Goal: Task Accomplishment & Management: Manage account settings

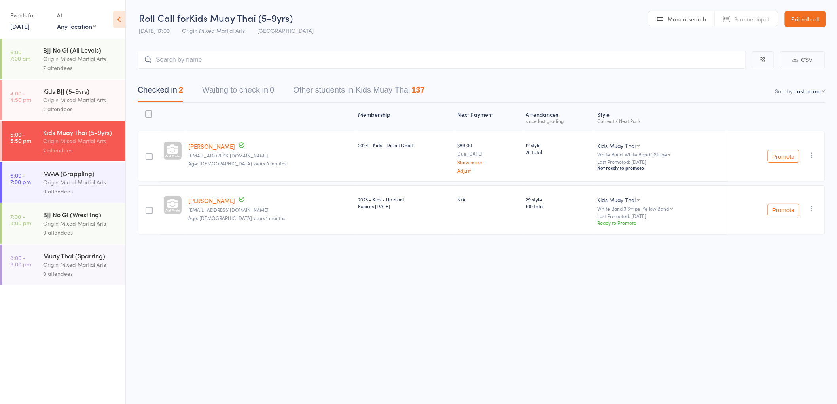
click at [85, 107] on div "2 attendees" at bounding box center [81, 108] width 76 height 9
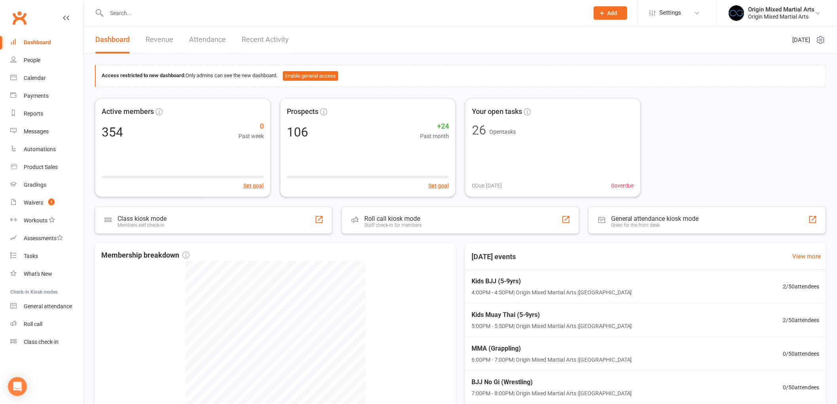
click at [152, 17] on input "text" at bounding box center [343, 13] width 479 height 11
click at [40, 323] on div "Roll call" at bounding box center [33, 324] width 19 height 6
click at [36, 204] on div "Waivers" at bounding box center [33, 202] width 19 height 6
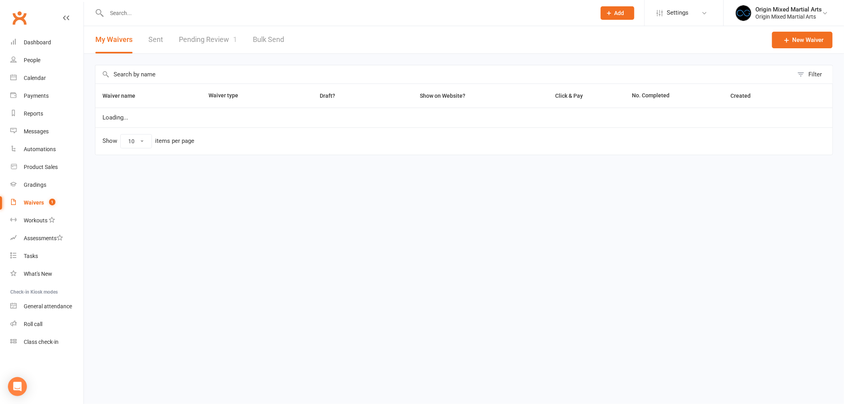
select select "100"
click at [192, 43] on link "Pending Review 1" at bounding box center [208, 39] width 58 height 27
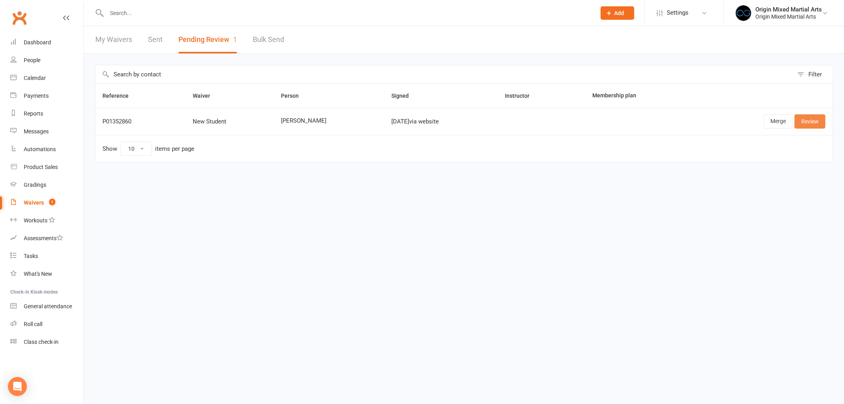
click at [823, 123] on link "Review" at bounding box center [809, 121] width 31 height 14
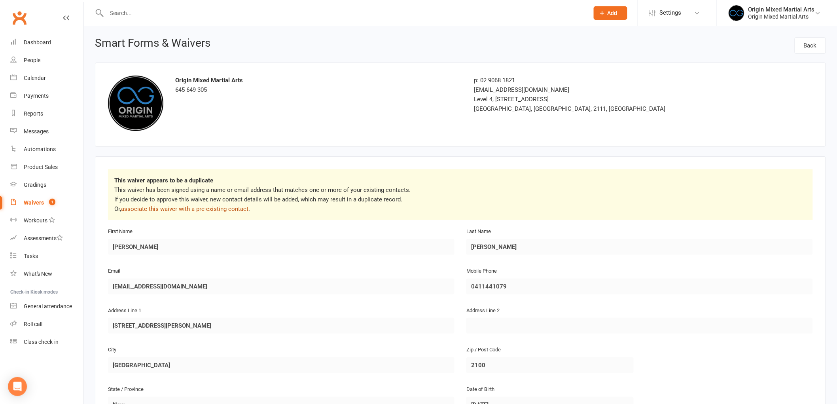
click at [222, 207] on link "associate this waiver with a pre-existing contact" at bounding box center [184, 208] width 127 height 7
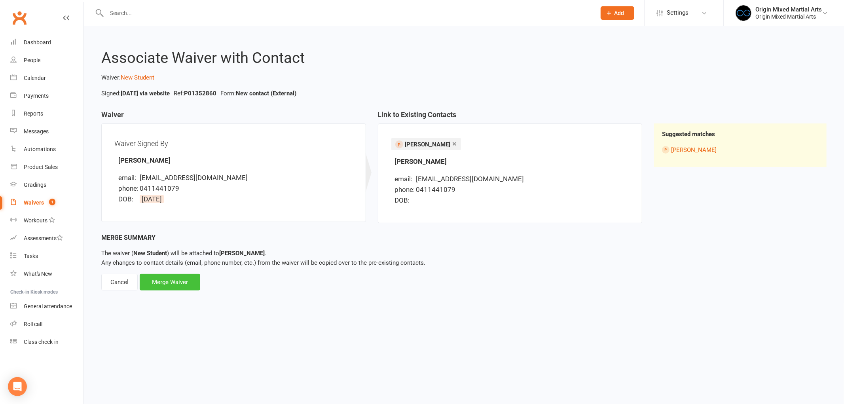
click at [169, 285] on div "Merge Waiver" at bounding box center [170, 282] width 61 height 17
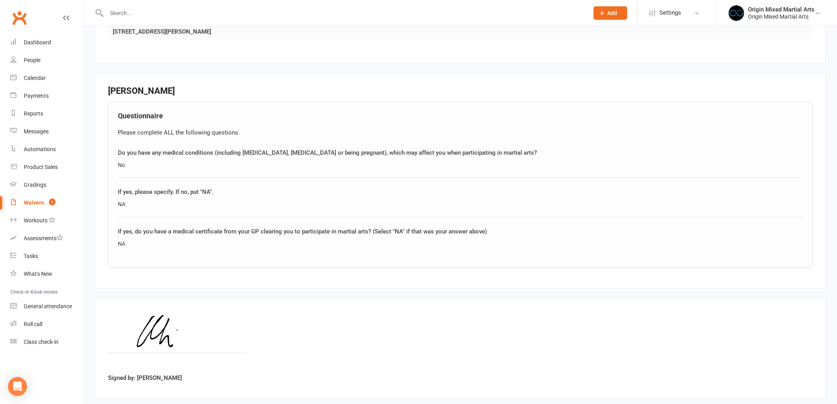
scroll to position [534, 0]
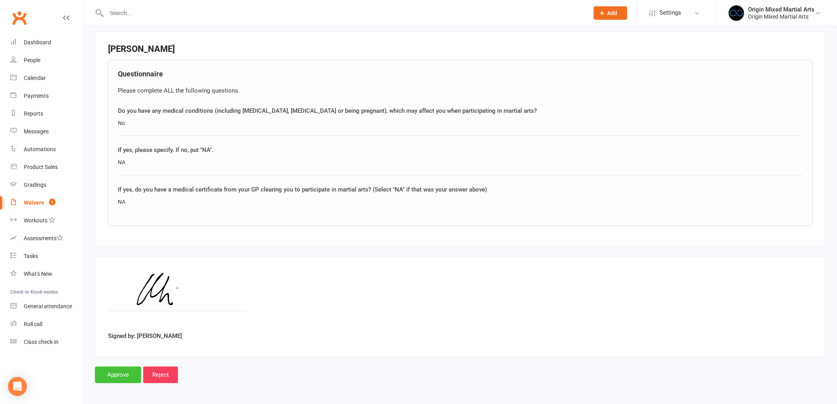
click at [124, 373] on input "Approve" at bounding box center [118, 375] width 46 height 17
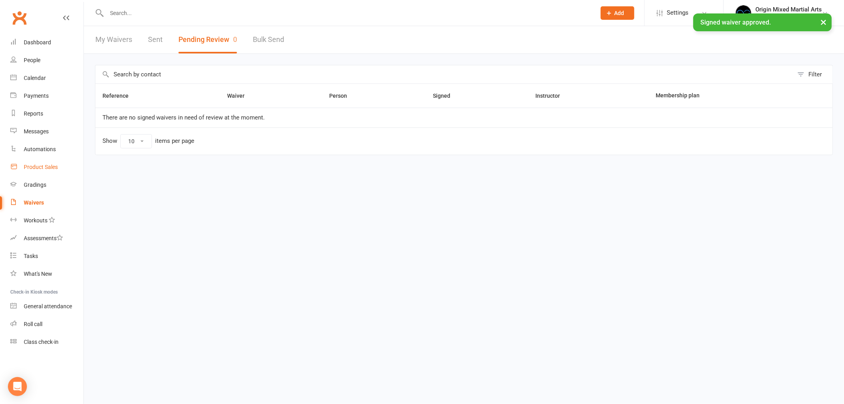
click at [47, 163] on link "Product Sales" at bounding box center [46, 167] width 73 height 18
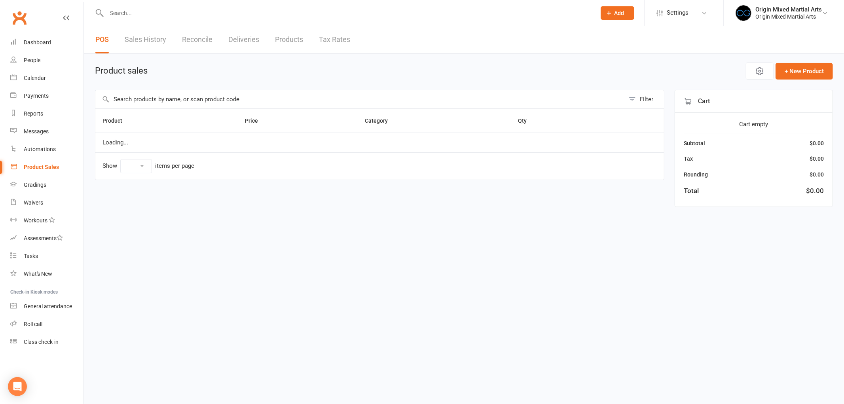
select select "10"
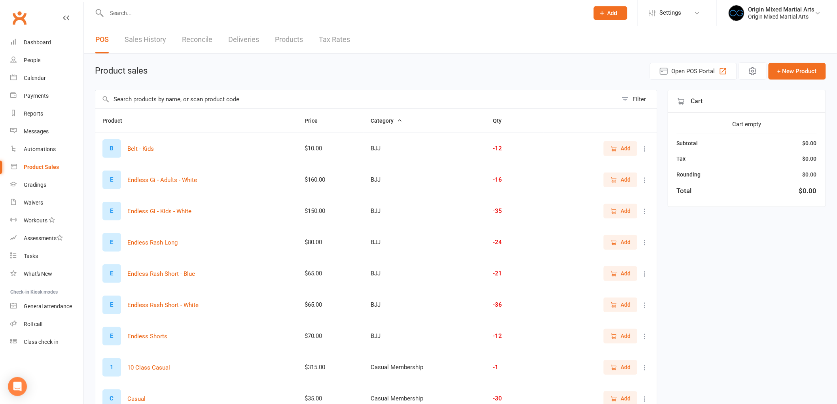
click at [134, 98] on input "text" at bounding box center [356, 99] width 523 height 18
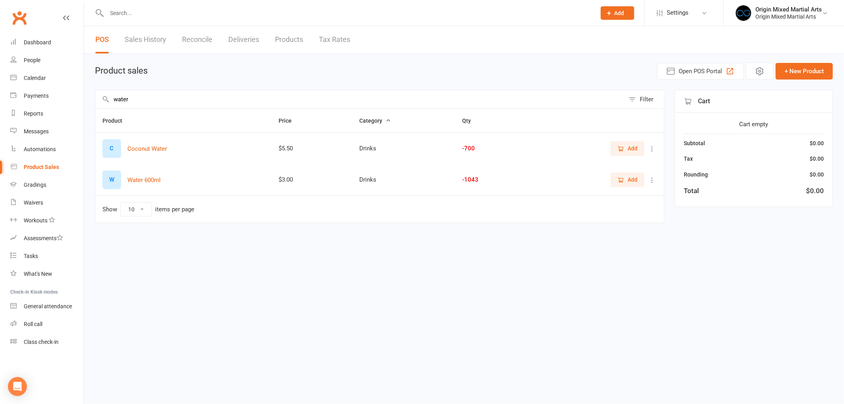
type input "water"
click at [178, 13] on input "text" at bounding box center [347, 13] width 486 height 11
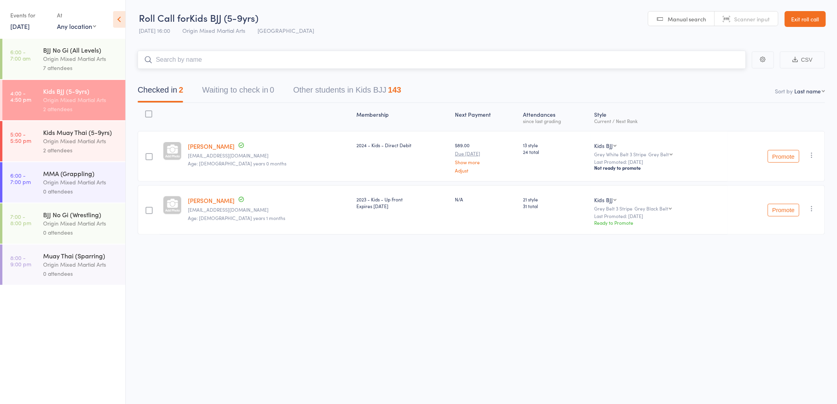
click at [157, 60] on input "search" at bounding box center [442, 60] width 608 height 18
type input "fredd"
click at [204, 74] on div "Freddie Tungka Drop in" at bounding box center [442, 76] width 608 height 18
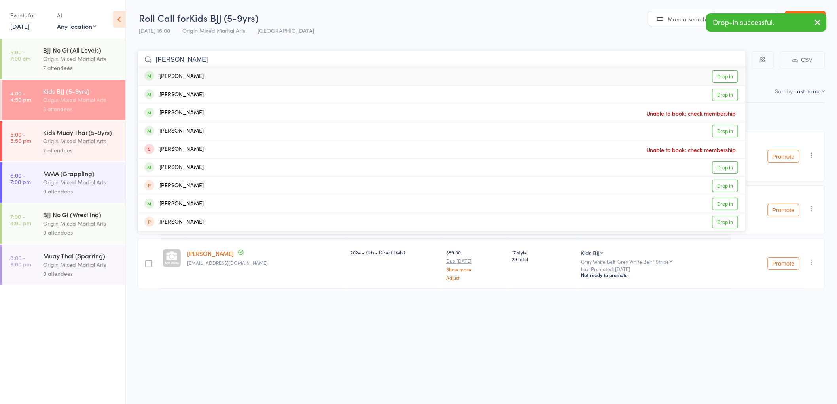
type input "lucy"
click at [179, 76] on div "Lucy Tungka" at bounding box center [173, 76] width 59 height 9
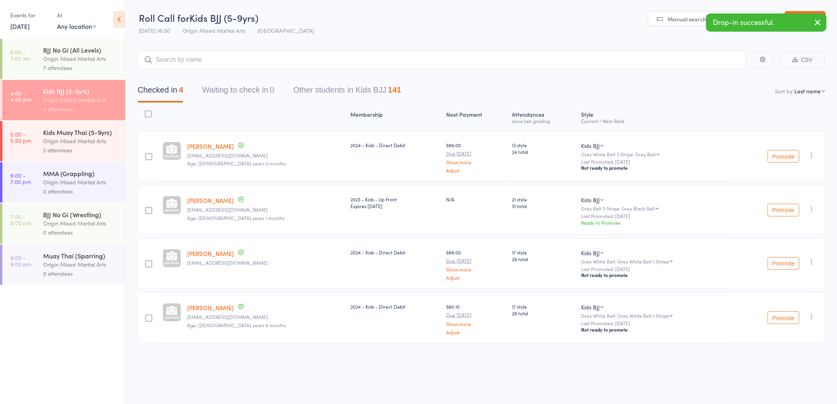
click at [38, 135] on link "5:00 - 5:50 pm Kids Muay Thai (5-9yrs) Origin Mixed Martial Arts 2 attendees" at bounding box center [63, 141] width 123 height 40
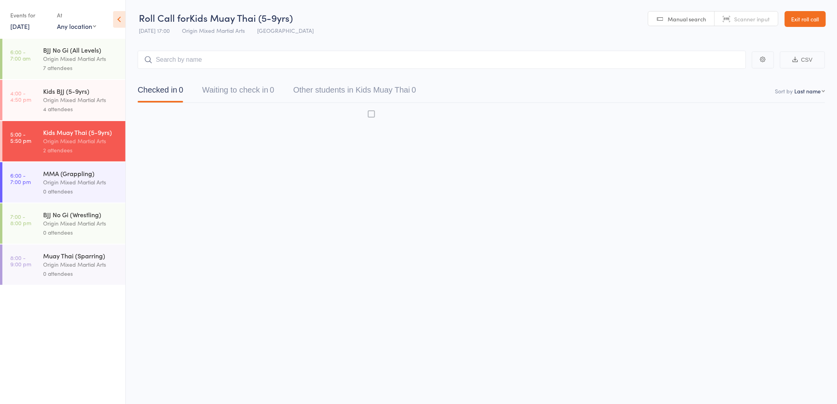
click at [215, 61] on input "search" at bounding box center [442, 60] width 608 height 18
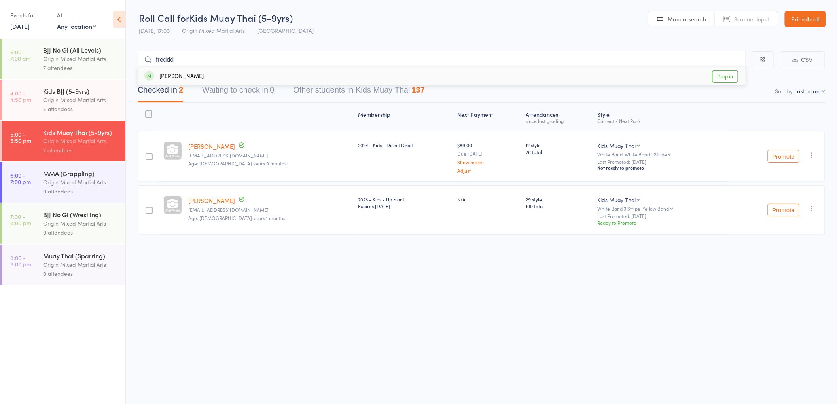
type input "freddd"
click at [208, 68] on div "Freddie Tungka Drop in" at bounding box center [442, 76] width 608 height 18
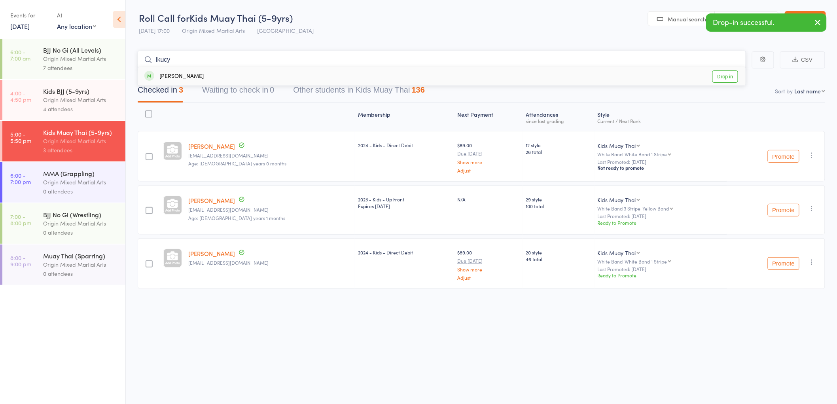
type input "lkucy"
click at [184, 73] on div "Lucy Tungka" at bounding box center [173, 76] width 59 height 9
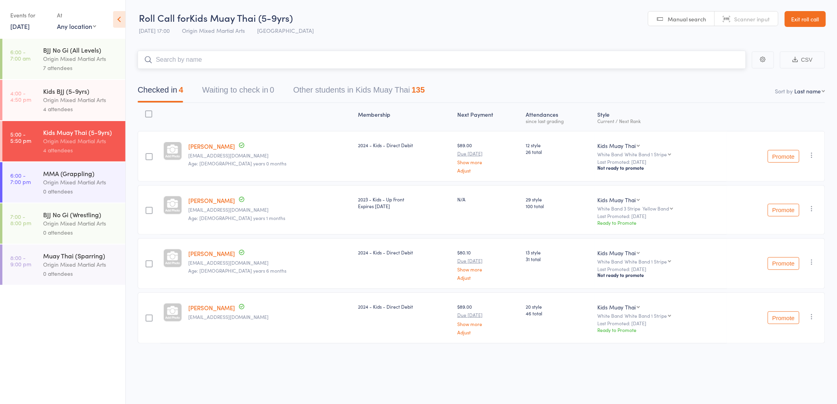
click at [164, 63] on input "search" at bounding box center [442, 60] width 608 height 18
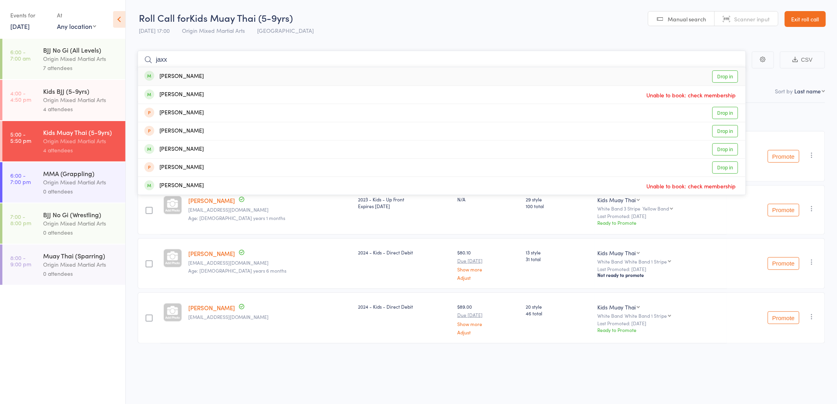
type input "jaxx"
click at [183, 80] on div "Jaxon Schurmann" at bounding box center [173, 76] width 59 height 9
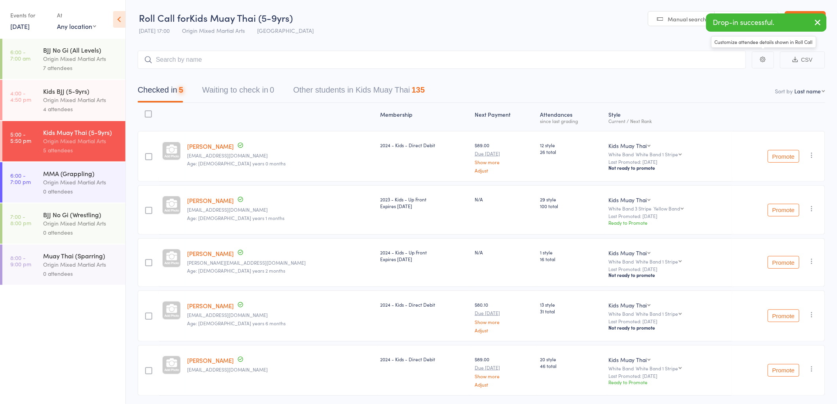
click at [808, 89] on select "First name Last name Birthday today? Behind on payments? Check in time Next pay…" at bounding box center [810, 91] width 30 height 8
select select "10"
click at [795, 87] on select "First name Last name Birthday today? Behind on payments? Check in time Next pay…" at bounding box center [810, 91] width 30 height 8
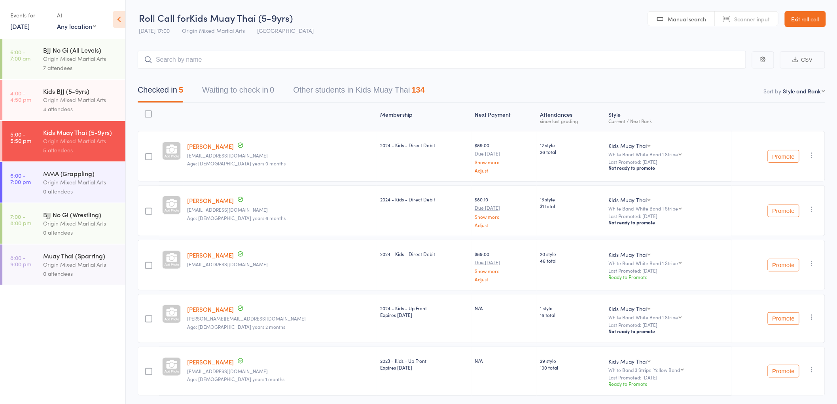
click at [85, 97] on div "Origin Mixed Martial Arts" at bounding box center [81, 99] width 76 height 9
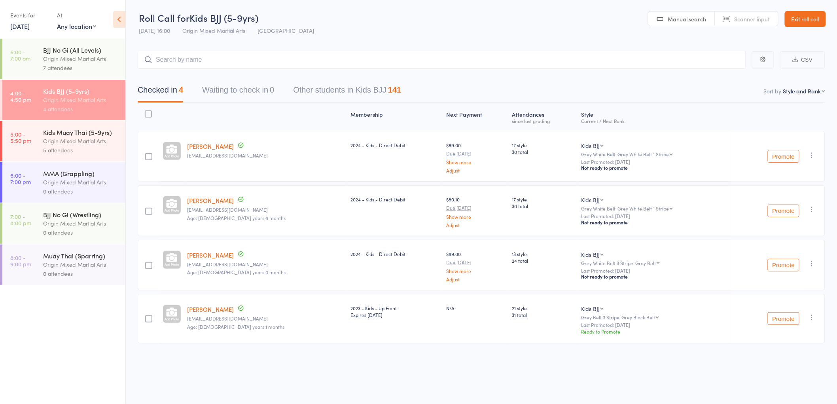
click at [76, 125] on div "Kids Muay Thai (5-9yrs) Origin Mixed Martial Arts 5 attendees" at bounding box center [84, 141] width 82 height 40
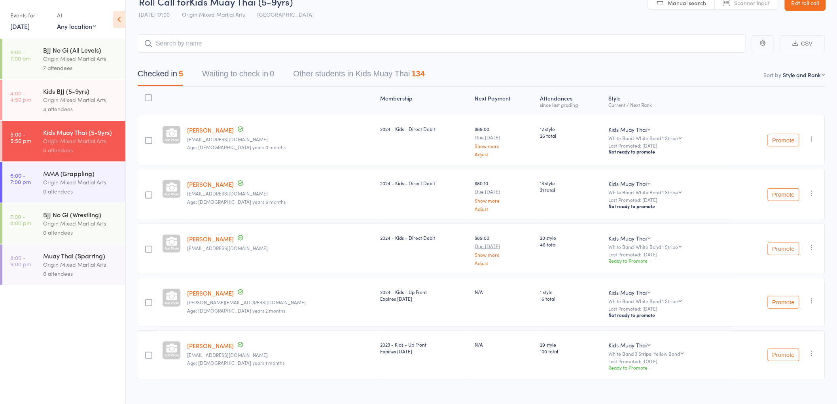
scroll to position [25, 0]
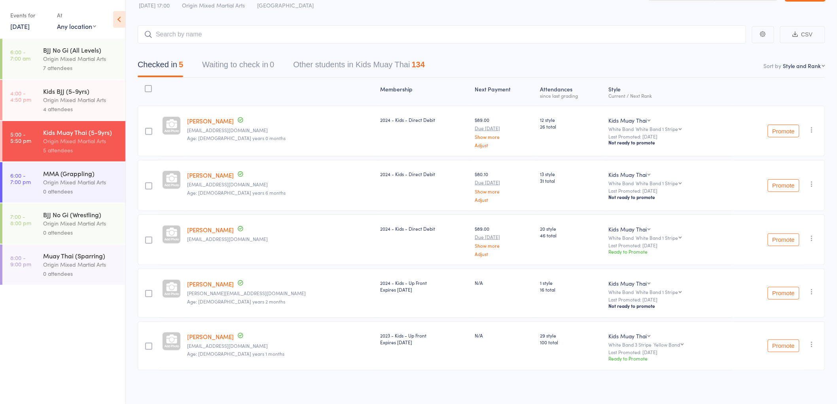
click at [815, 293] on icon "button" at bounding box center [812, 292] width 8 height 8
click at [778, 368] on li "Remove" at bounding box center [783, 371] width 65 height 11
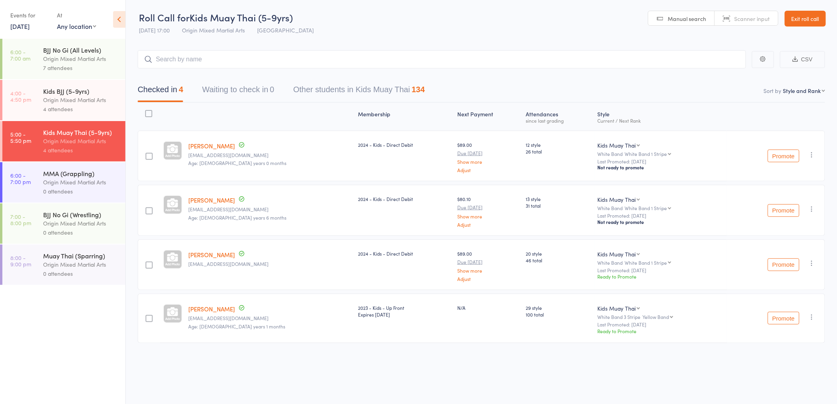
scroll to position [0, 0]
click at [80, 96] on div "Origin Mixed Martial Arts" at bounding box center [81, 99] width 76 height 9
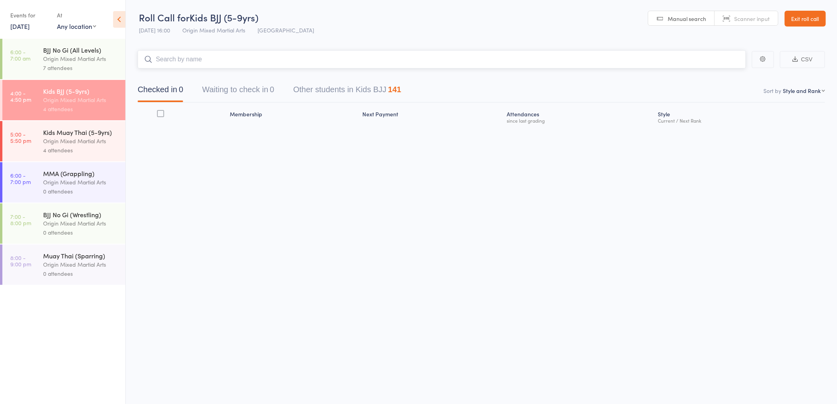
click at [173, 62] on input "search" at bounding box center [442, 59] width 608 height 18
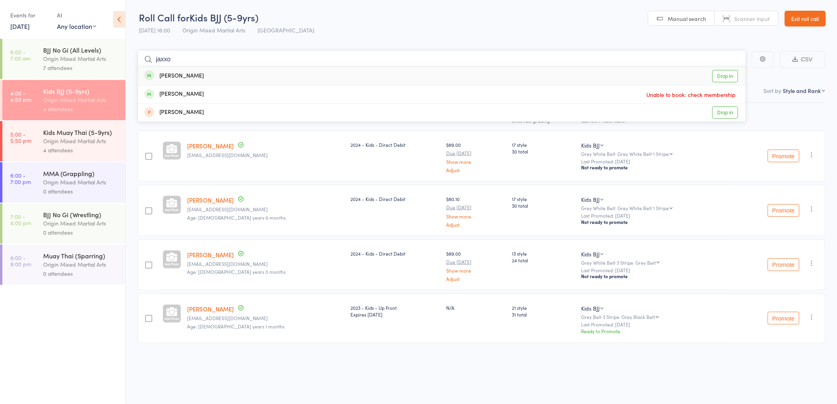
type input "jaxxo"
click at [195, 77] on div "Jaxon Schurmann" at bounding box center [173, 76] width 59 height 9
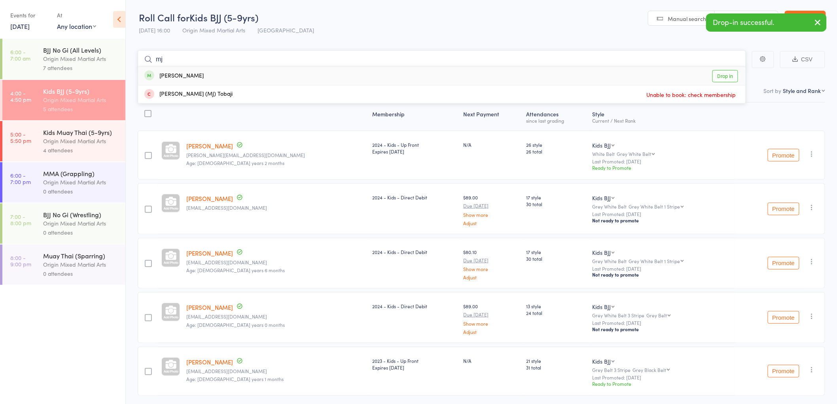
type input "mj"
click at [195, 77] on div "Mj Sande Drop in" at bounding box center [442, 76] width 608 height 18
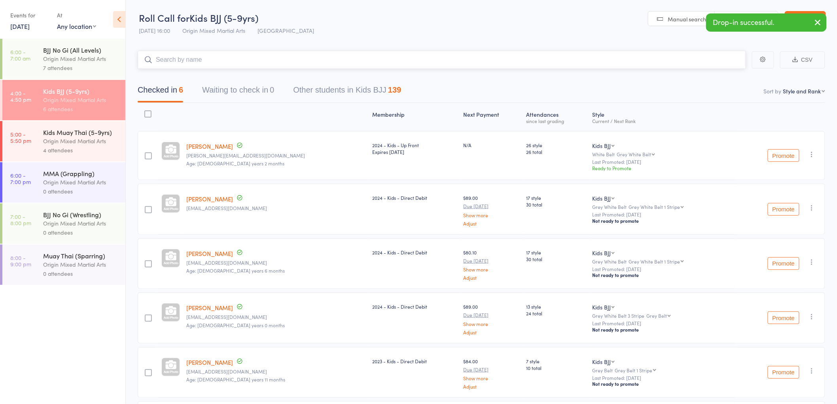
click at [179, 63] on input "search" at bounding box center [442, 60] width 608 height 18
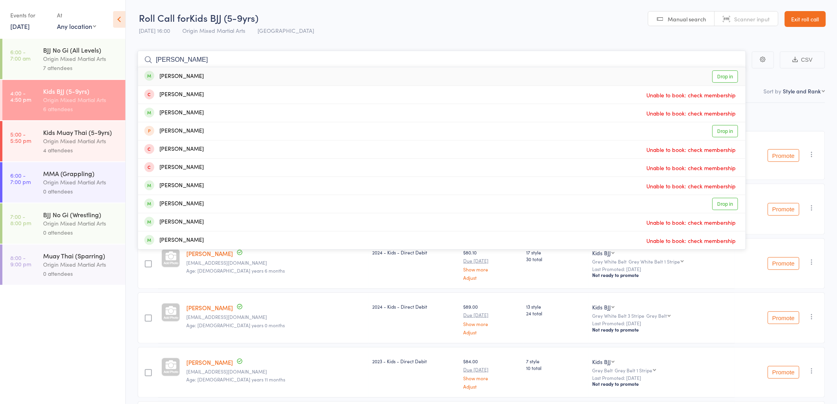
type input "chas"
click at [198, 77] on div "Chase Sande Drop in" at bounding box center [442, 76] width 608 height 18
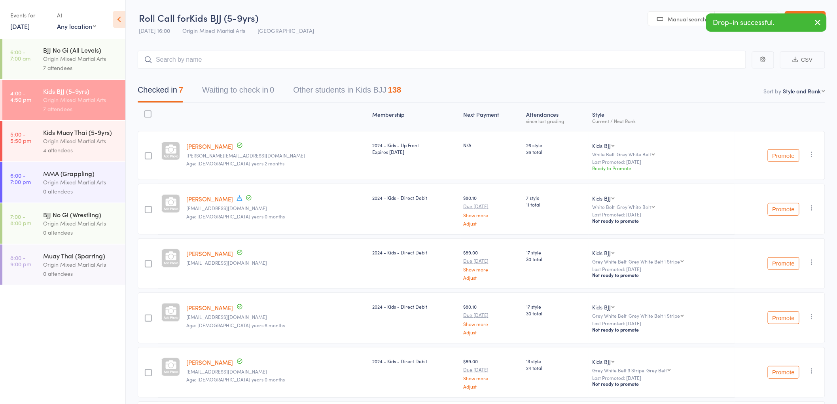
click at [73, 144] on div "Origin Mixed Martial Arts" at bounding box center [81, 140] width 76 height 9
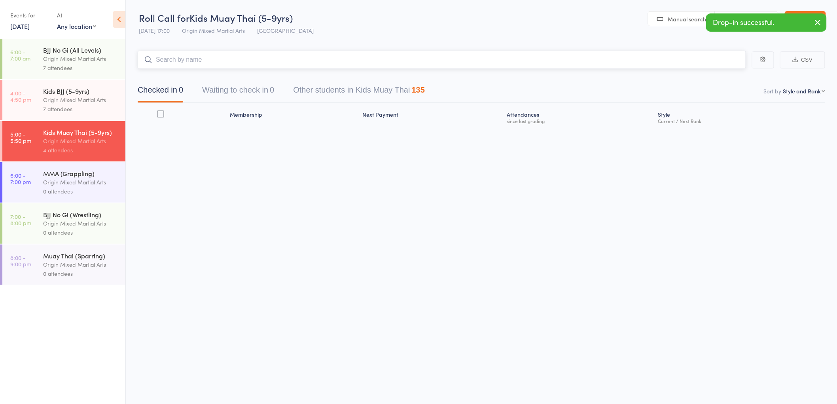
click at [180, 64] on input "search" at bounding box center [442, 60] width 608 height 18
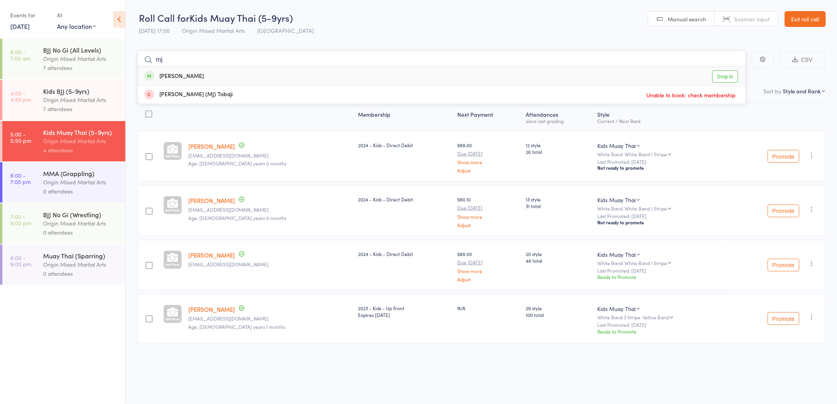
type input "mj"
click at [201, 72] on div "Mj Sande Drop in" at bounding box center [442, 76] width 608 height 18
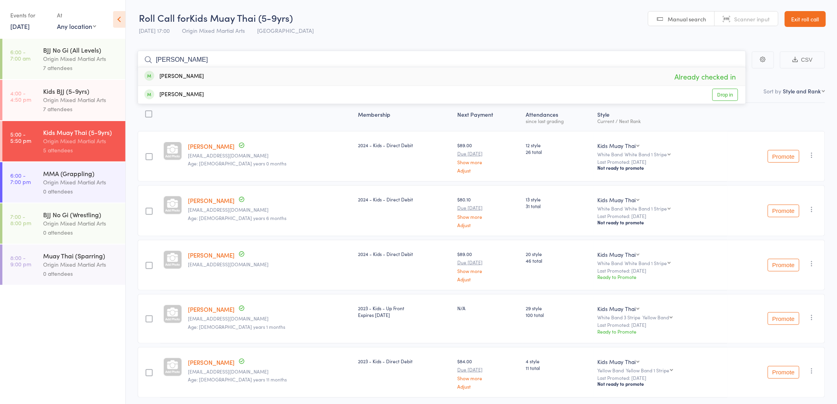
type input "sande"
click at [230, 79] on div "Mj Sande Already checked in" at bounding box center [442, 76] width 608 height 18
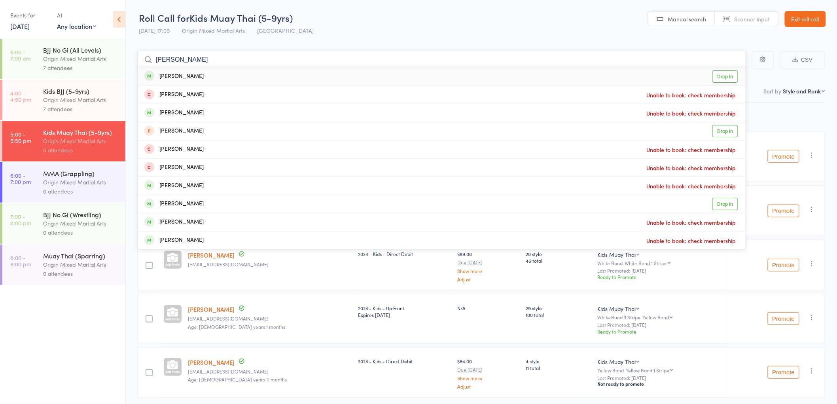
type input "chas"
click at [208, 72] on div "Chase Sande Drop in" at bounding box center [442, 76] width 608 height 18
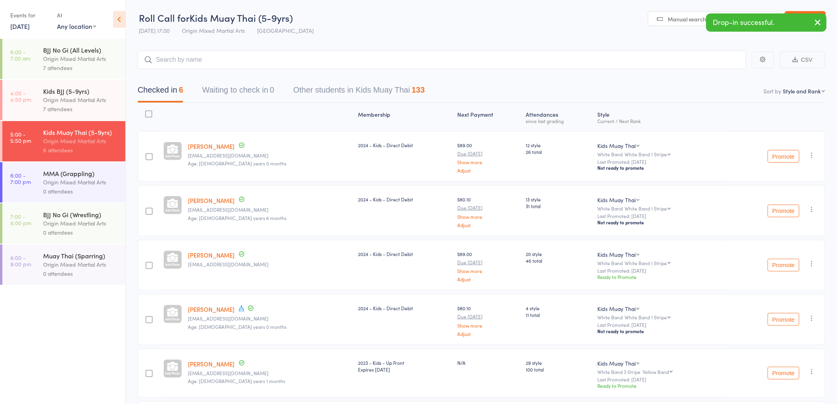
click at [78, 97] on div "Origin Mixed Martial Arts" at bounding box center [81, 99] width 76 height 9
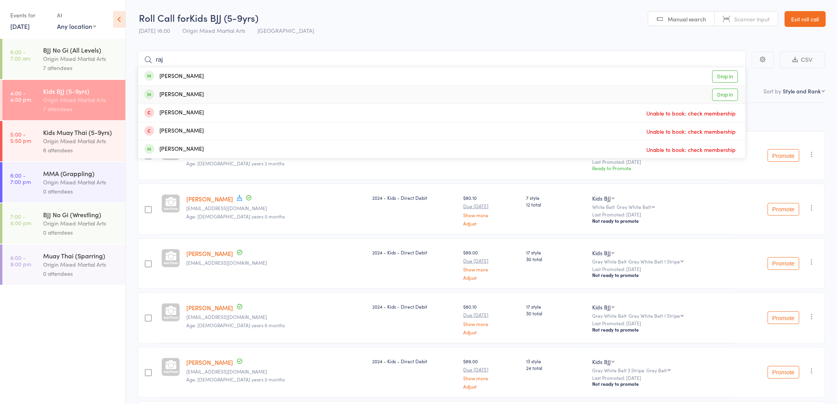
type input "raj"
click at [168, 76] on div "Tanushi Raj" at bounding box center [173, 76] width 59 height 9
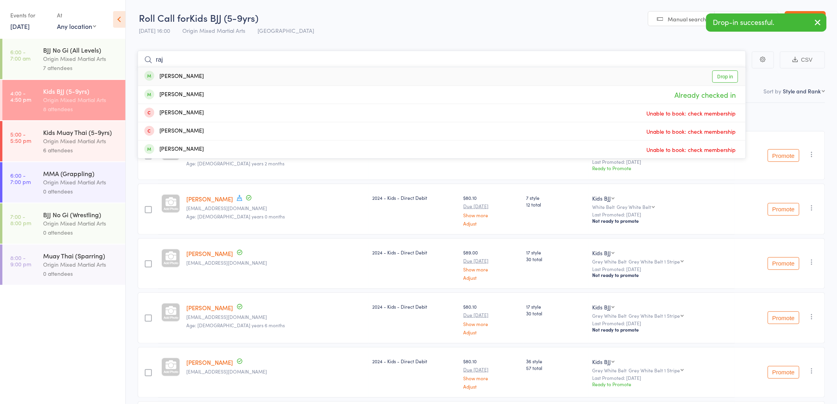
type input "raj"
click at [177, 91] on div "Tanushi Raj" at bounding box center [173, 94] width 59 height 9
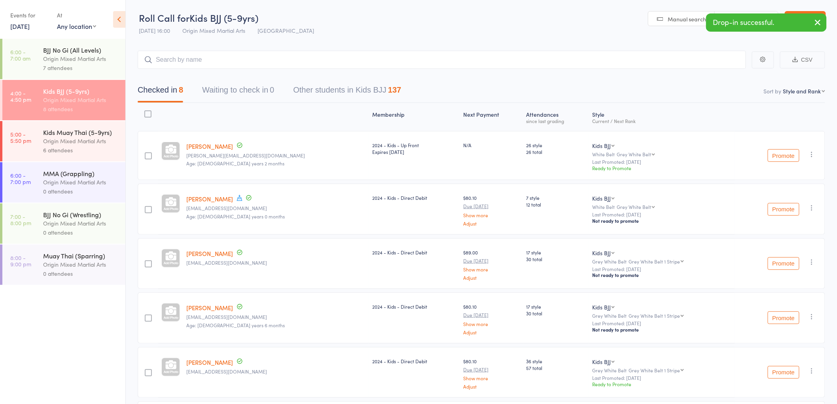
click at [90, 130] on div "Kids Muay Thai (5-9yrs)" at bounding box center [81, 132] width 76 height 9
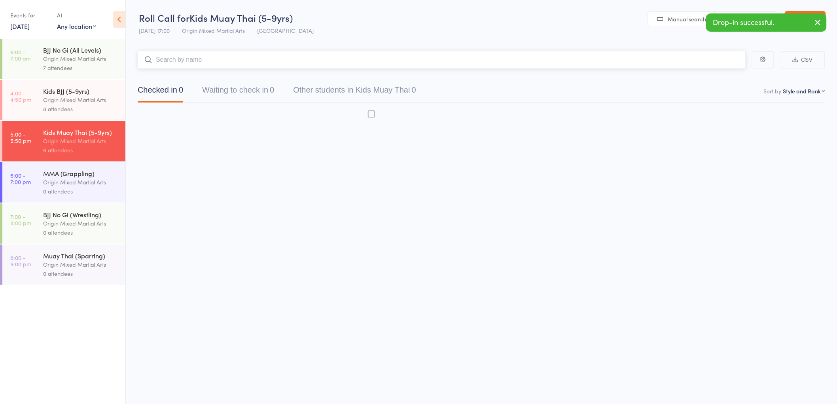
click at [169, 60] on input "search" at bounding box center [442, 60] width 608 height 18
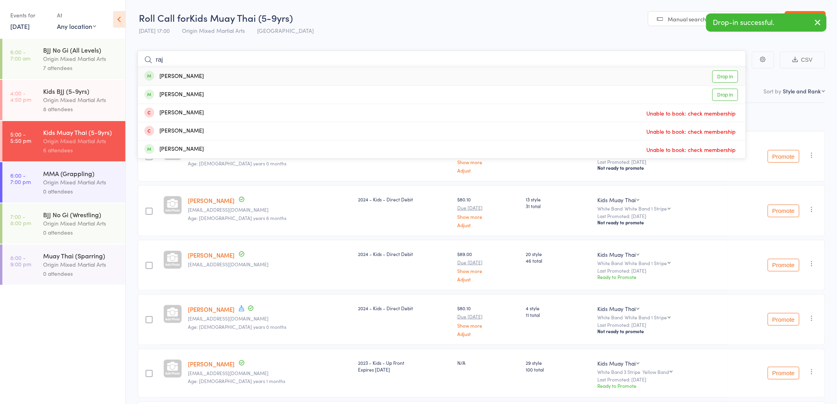
type input "raj"
click at [178, 80] on div "Toshini Raj" at bounding box center [173, 76] width 59 height 9
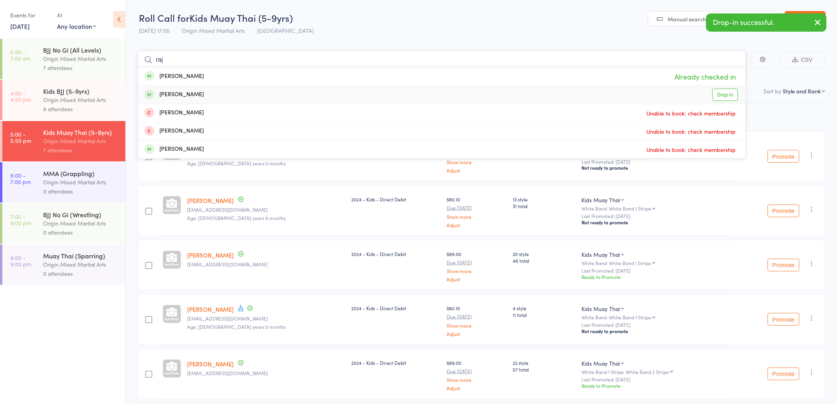
type input "raj"
click at [173, 97] on div "Tanushi Raj" at bounding box center [173, 94] width 59 height 9
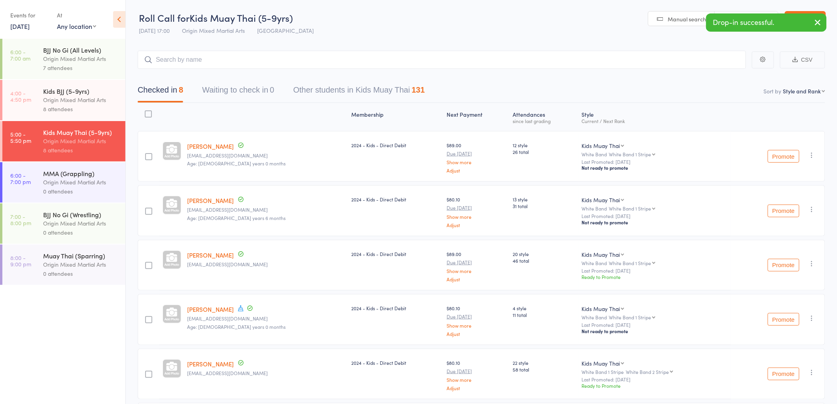
click at [65, 95] on div "Origin Mixed Martial Arts" at bounding box center [81, 99] width 76 height 9
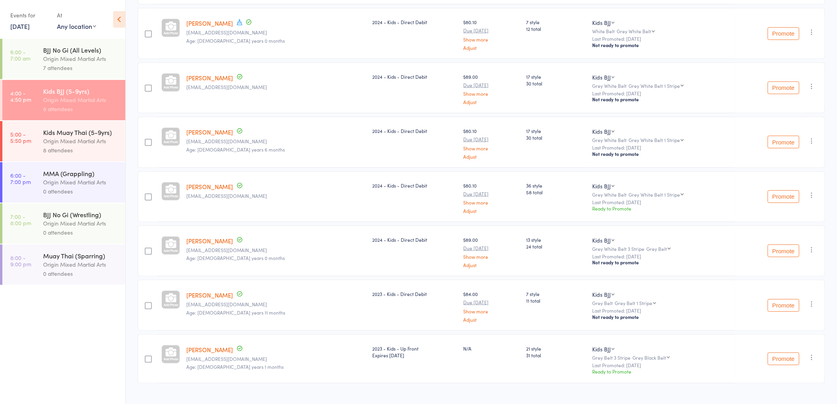
scroll to position [188, 0]
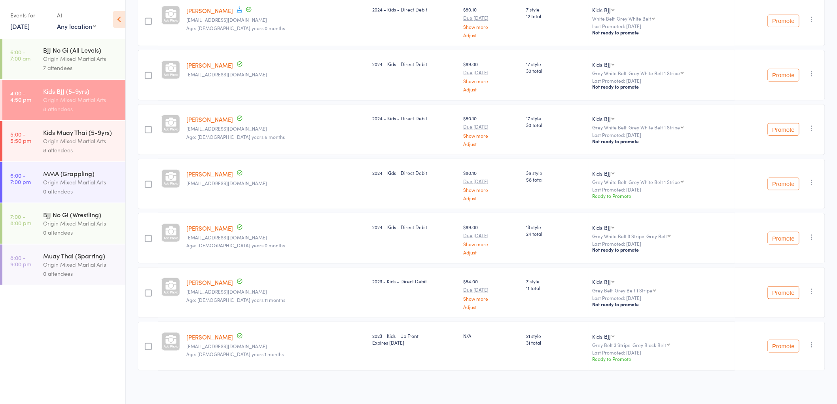
click at [813, 343] on icon "button" at bounding box center [812, 345] width 8 height 8
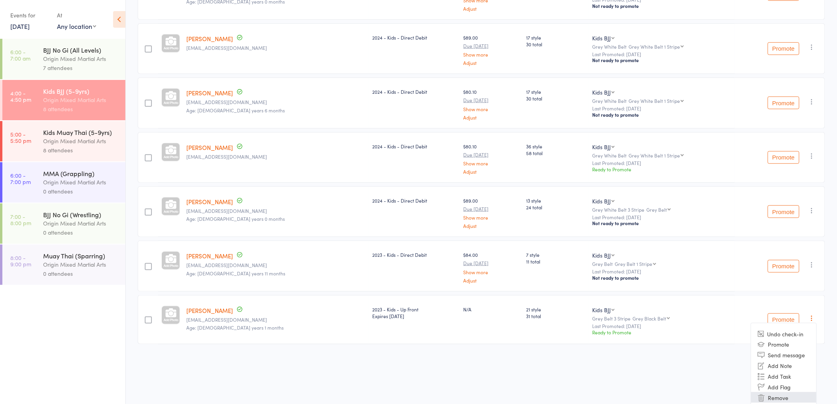
scroll to position [228, 0]
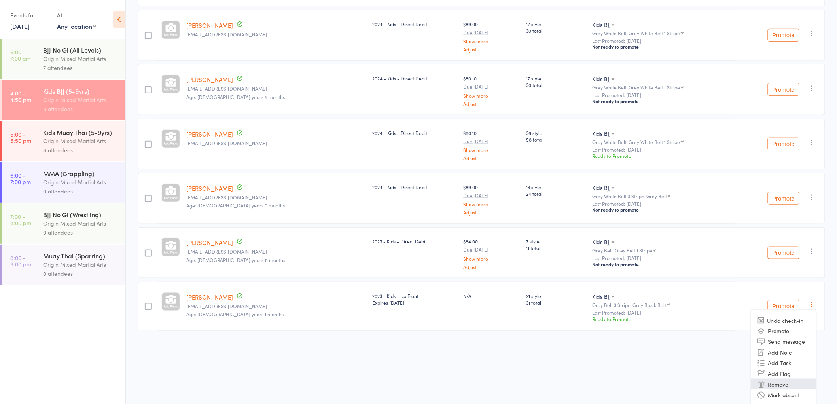
click at [790, 381] on li "Remove" at bounding box center [783, 384] width 65 height 11
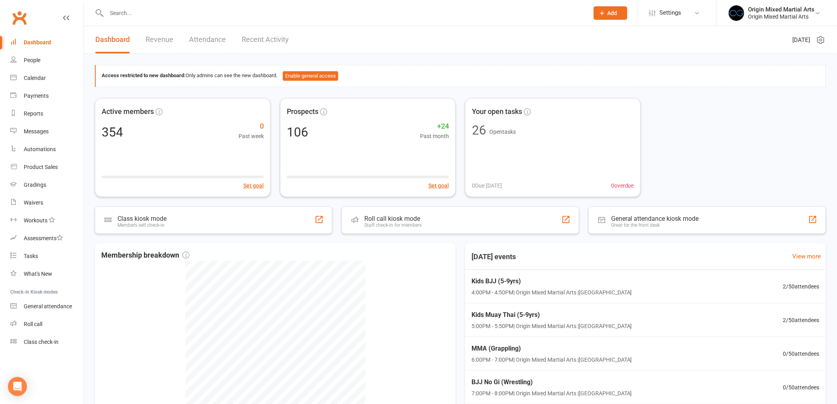
click at [136, 15] on input "text" at bounding box center [343, 13] width 479 height 11
click at [45, 167] on div "Product Sales" at bounding box center [41, 167] width 34 height 6
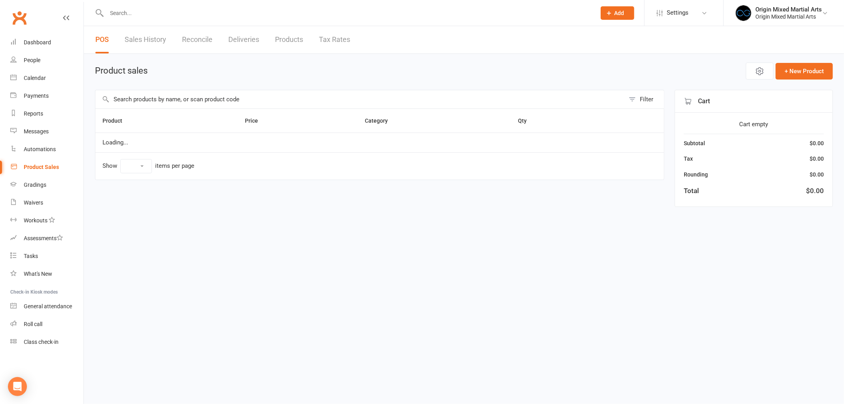
select select "10"
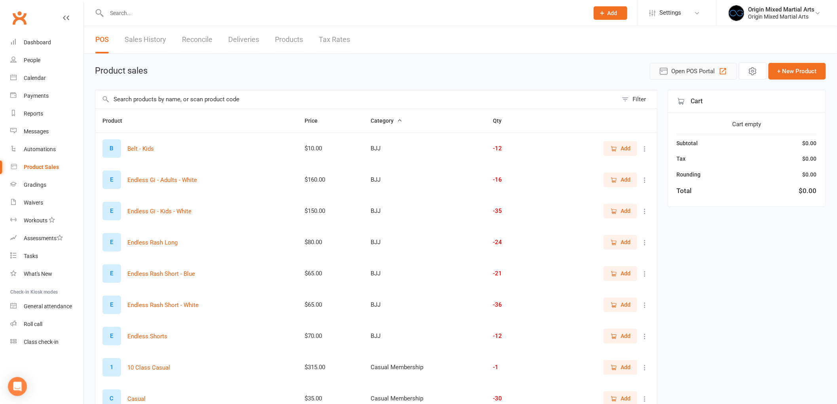
click at [701, 73] on span "Open POS Portal" at bounding box center [694, 70] width 44 height 9
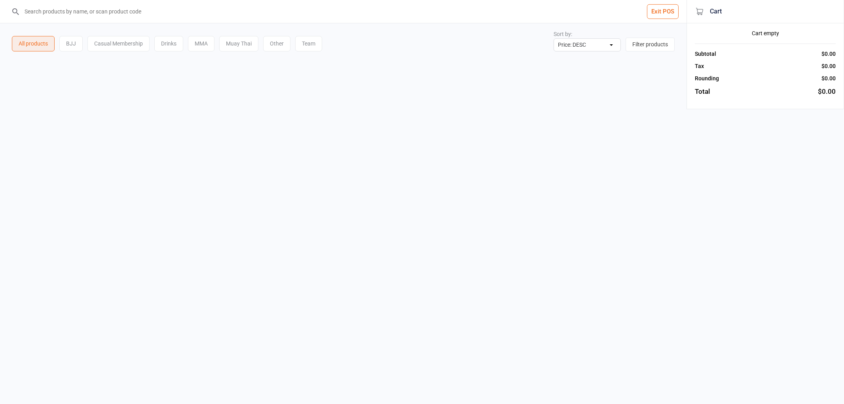
select select "price-desc"
click at [89, 16] on input "search" at bounding box center [345, 11] width 648 height 23
type input "m"
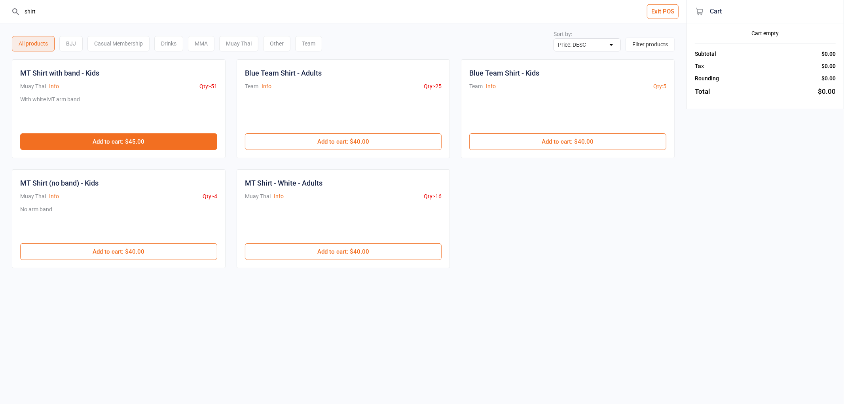
click at [133, 147] on button "Add to cart : $45.00" at bounding box center [118, 141] width 197 height 17
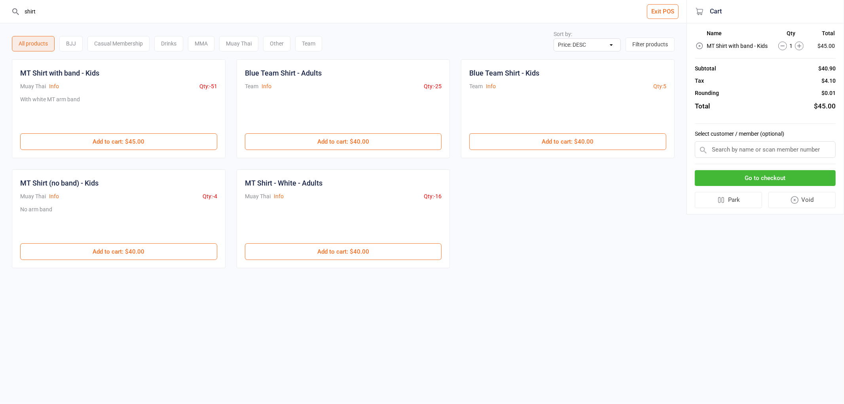
click at [798, 42] on icon at bounding box center [799, 46] width 9 height 9
drag, startPoint x: 51, startPoint y: 11, endPoint x: 18, endPoint y: 9, distance: 33.3
click at [18, 11] on div "shirt" at bounding box center [343, 11] width 664 height 23
type input "r"
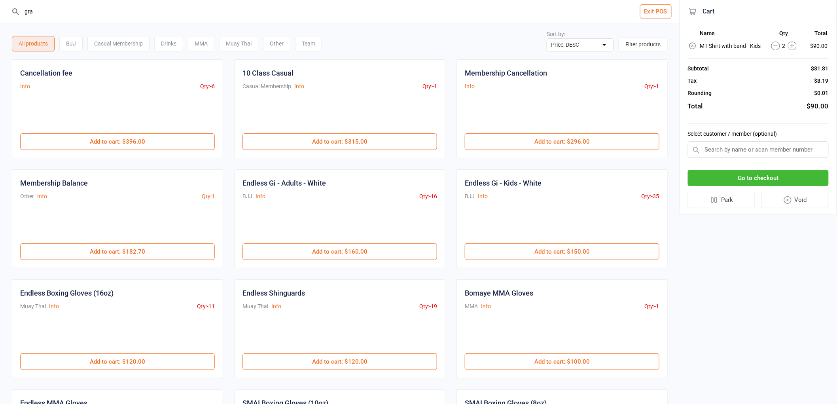
type input "grad"
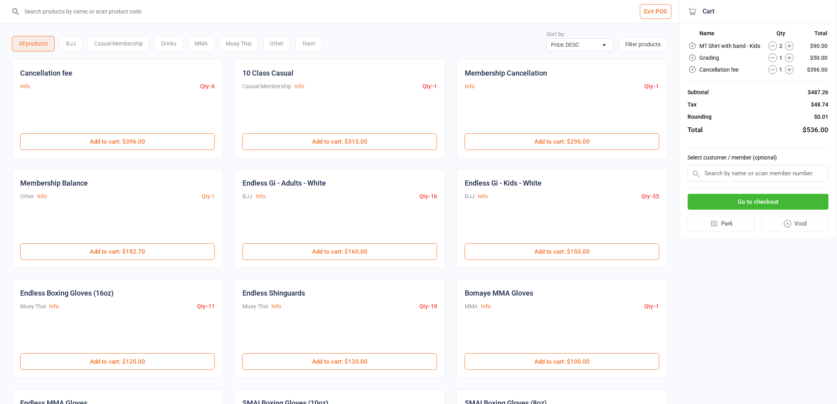
click at [775, 66] on icon at bounding box center [773, 69] width 9 height 9
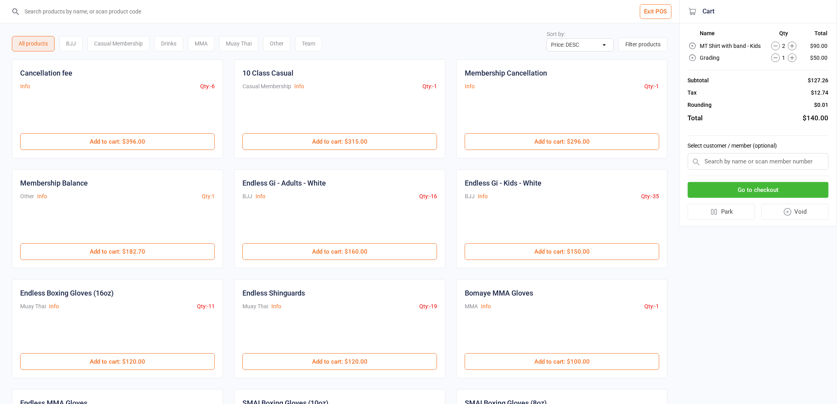
click at [130, 14] on input "search" at bounding box center [345, 11] width 648 height 23
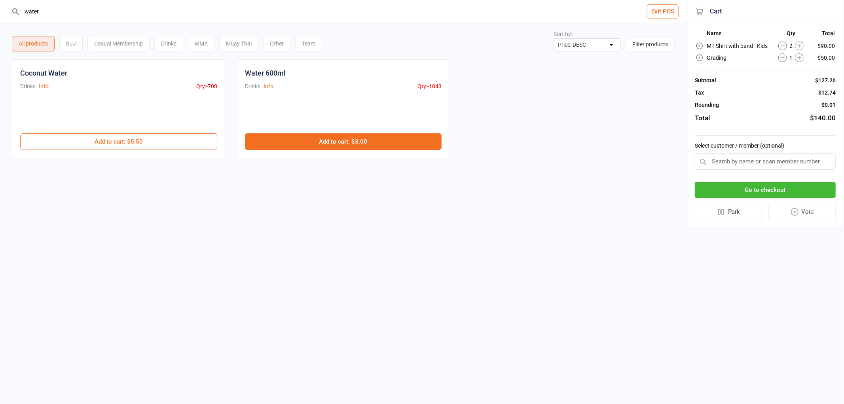
type input "water"
click at [297, 147] on button "Add to cart : $3.00" at bounding box center [343, 141] width 197 height 17
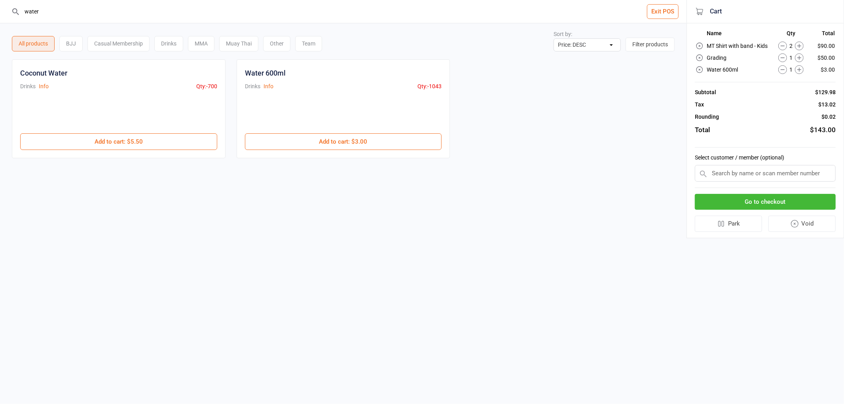
click at [798, 58] on icon at bounding box center [799, 57] width 9 height 9
click at [794, 206] on button "Go to checkout" at bounding box center [765, 202] width 141 height 16
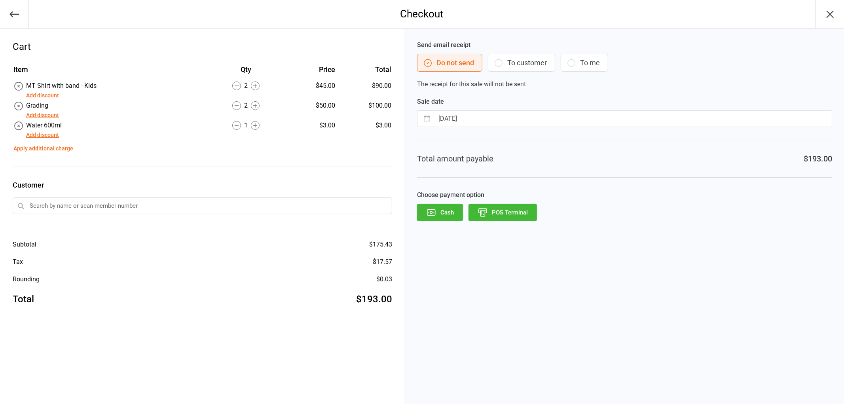
click at [496, 211] on button "POS Terminal" at bounding box center [502, 212] width 68 height 17
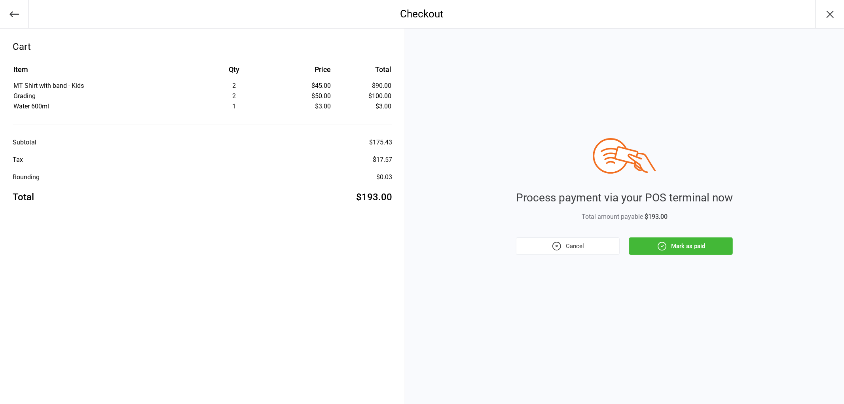
click at [667, 244] on button "Mark as paid" at bounding box center [681, 245] width 104 height 17
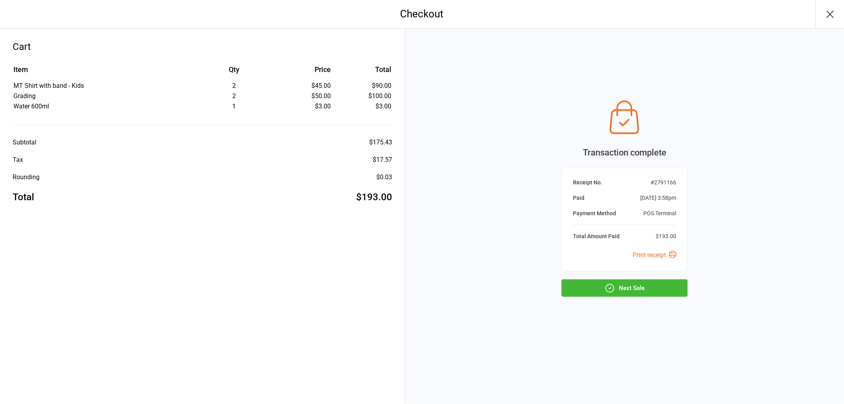
click at [631, 280] on button "Next Sale" at bounding box center [624, 287] width 126 height 17
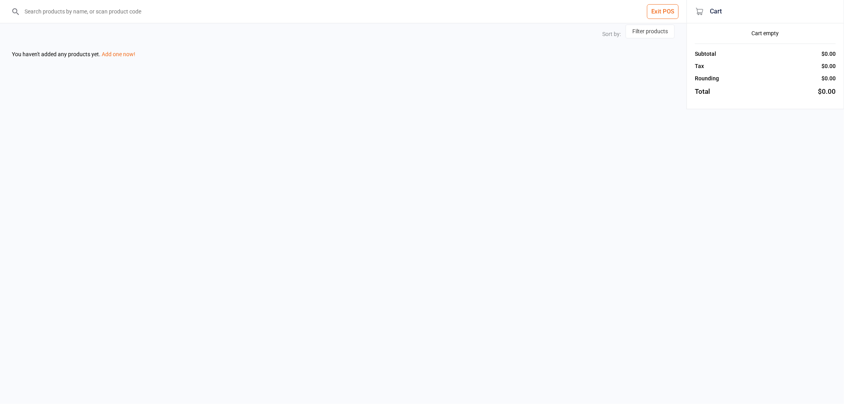
select select "price-desc"
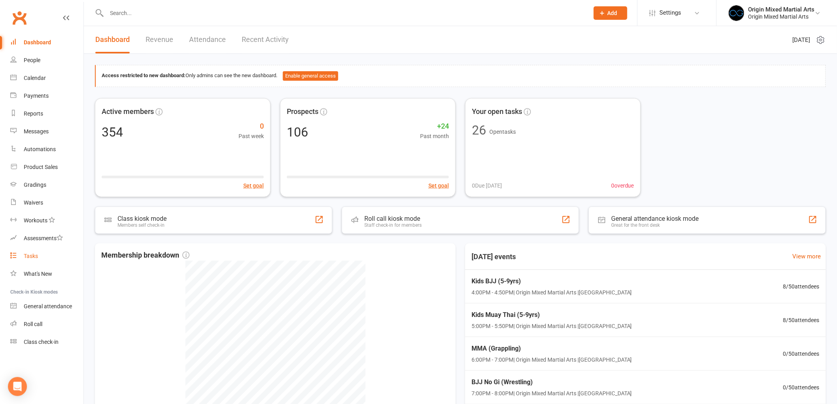
click at [42, 254] on link "Tasks" at bounding box center [46, 256] width 73 height 18
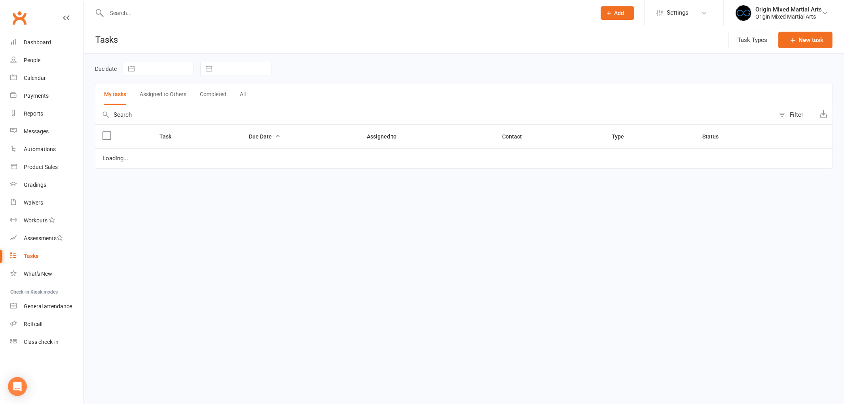
select select "started"
select select "waiting"
select select "started"
select select "waiting"
select select "started"
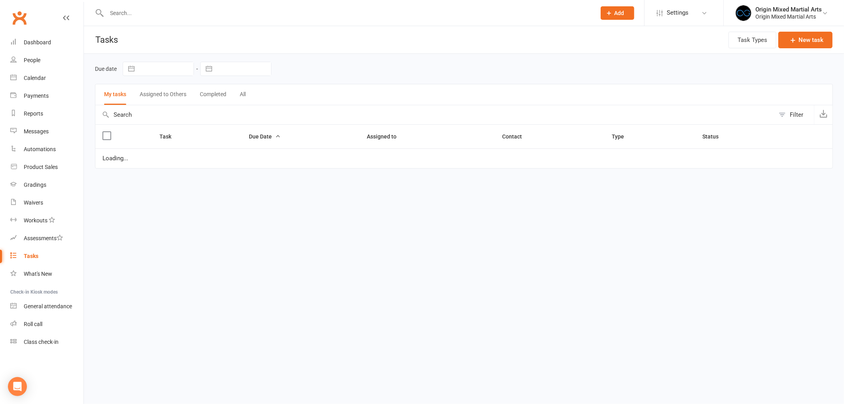
select select "waiting"
select select "started"
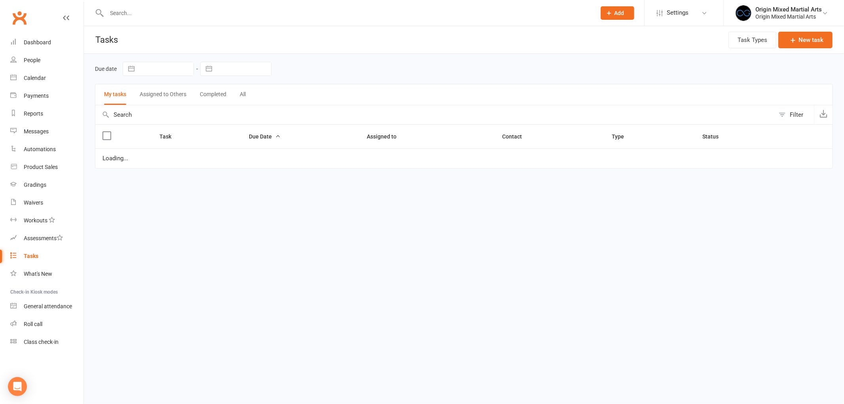
select select "started"
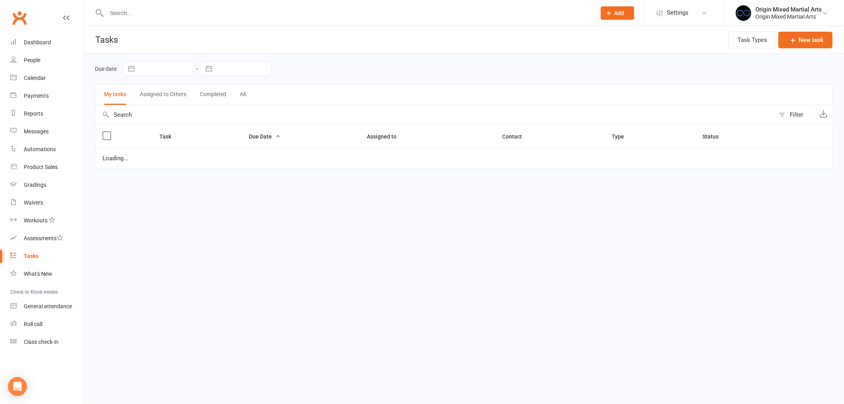
select select "waiting"
select select "started"
select select "waiting"
select select "started"
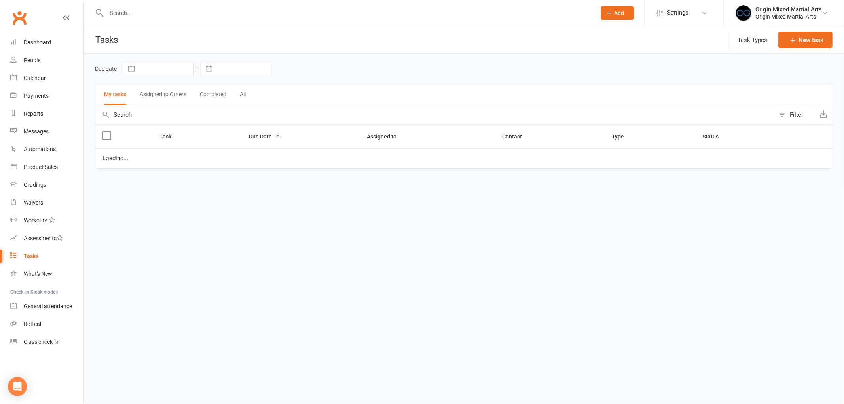
select select "started"
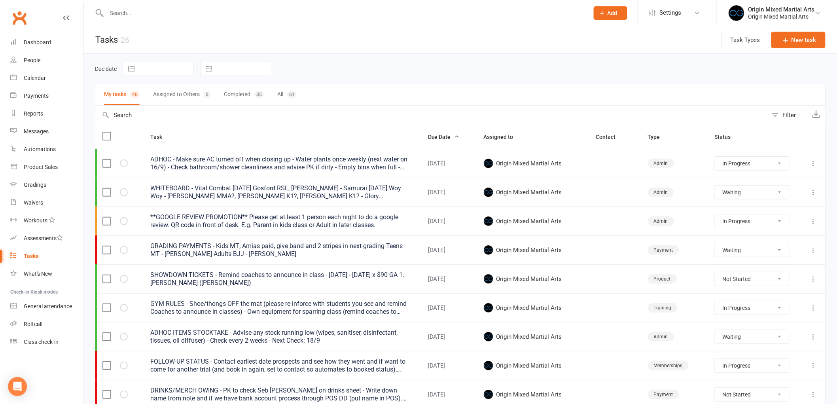
click at [813, 248] on icon at bounding box center [814, 250] width 8 height 8
click at [777, 280] on link "Edit" at bounding box center [772, 282] width 78 height 16
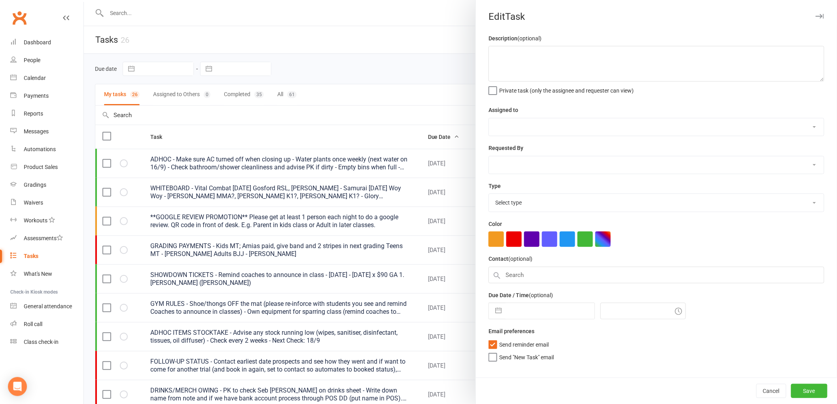
type textarea "GRADING PAYMENTS - Kids MT; Amias paid, give band and 2 stripes in next grading…"
select select "43946"
type input "[DATE]"
type input "4:00pm"
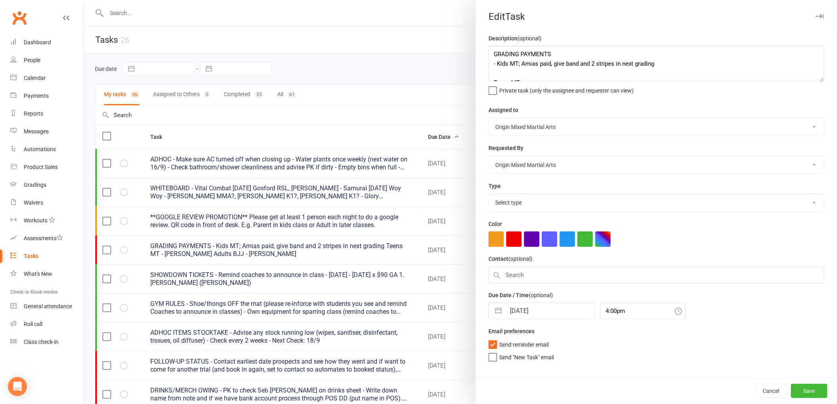
select select "24254"
click at [258, 165] on div at bounding box center [460, 202] width 753 height 404
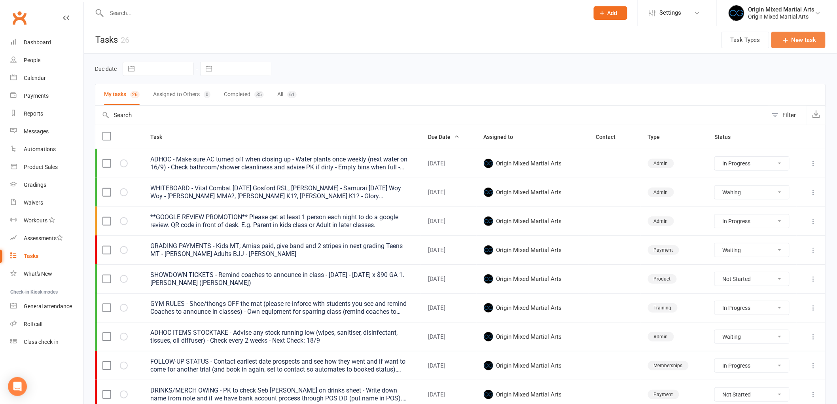
click at [798, 43] on button "New task" at bounding box center [798, 40] width 54 height 17
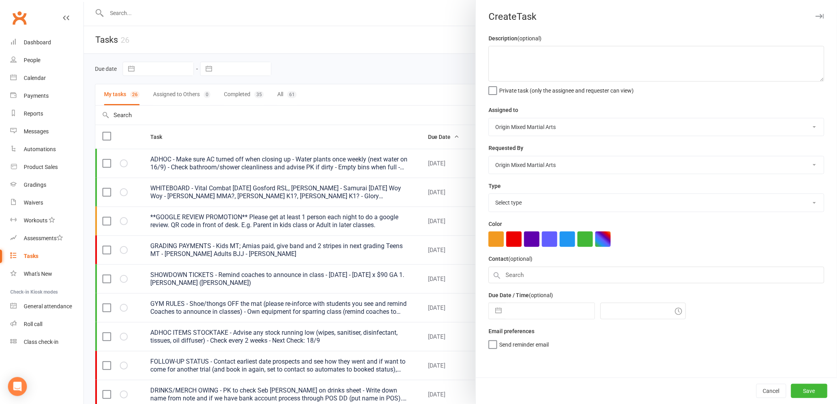
click at [334, 110] on div at bounding box center [460, 202] width 753 height 404
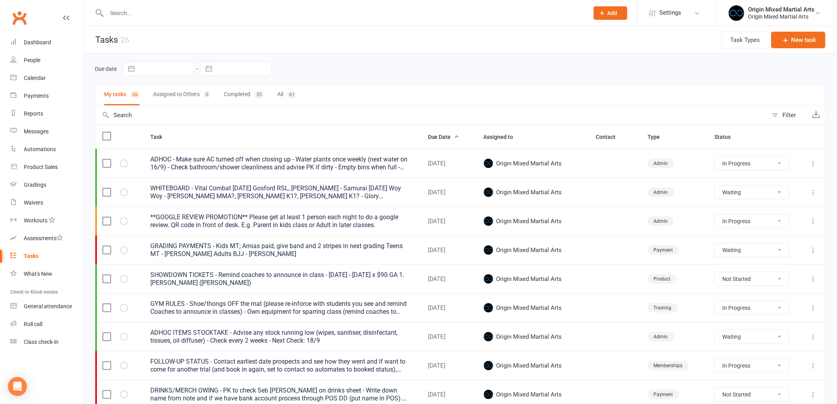
click at [235, 168] on div "ADHOC - Make sure AC turned off when closing up - Water plants once weekly (nex…" at bounding box center [281, 163] width 263 height 16
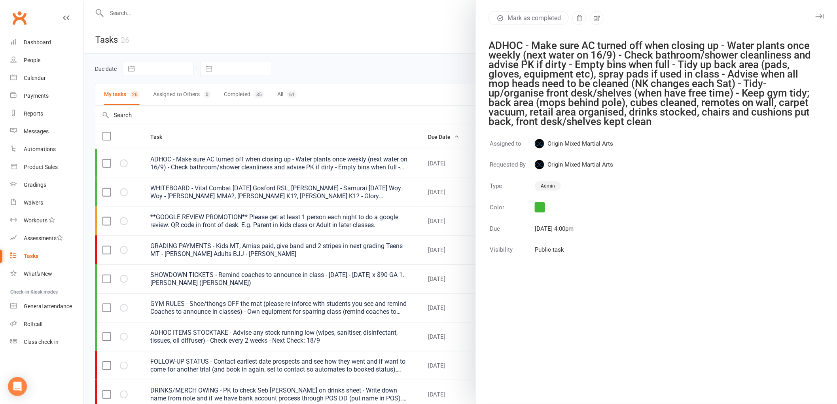
click at [323, 134] on div at bounding box center [460, 202] width 753 height 404
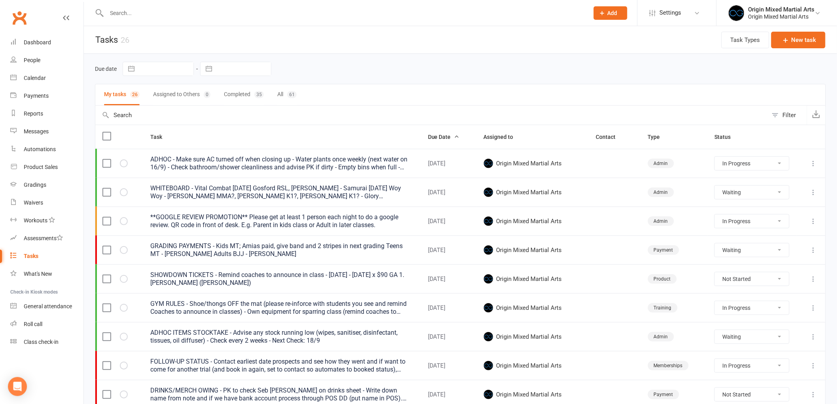
click at [212, 252] on div "GRADING PAYMENTS - Kids MT; Amias paid, give band and 2 stripes in next grading…" at bounding box center [281, 250] width 263 height 16
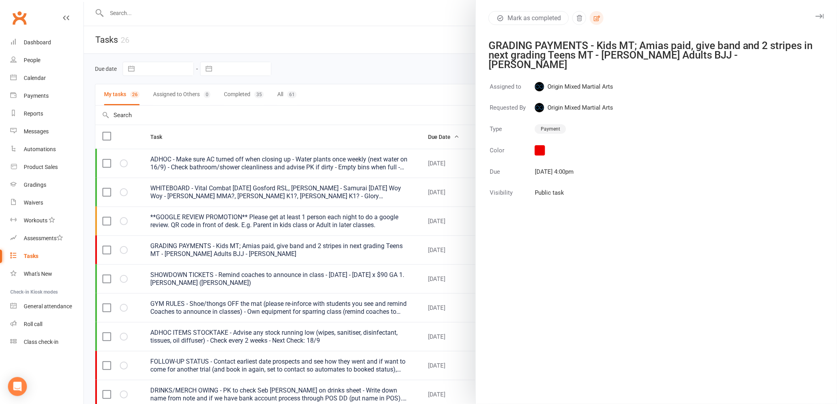
click at [595, 21] on icon "button" at bounding box center [596, 18] width 7 height 7
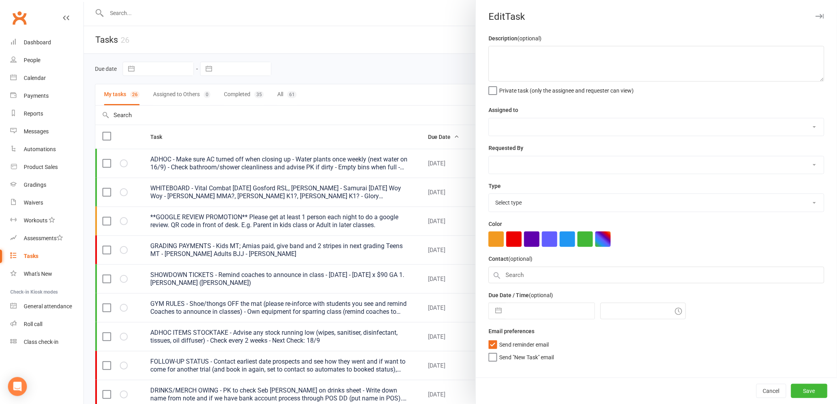
type textarea "GRADING PAYMENTS - Kids MT; Amias paid, give band and 2 stripes in next grading…"
select select "43946"
type input "18 Sep 2025"
type input "4:00pm"
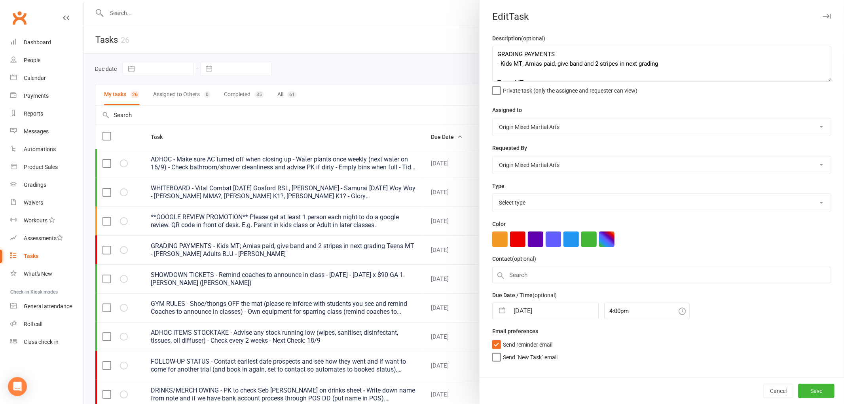
select select "24254"
click at [659, 63] on textarea "GRADING PAYMENTS - Kids MT; Amias paid, give band and 2 stripes in next grading…" at bounding box center [661, 64] width 339 height 36
type textarea "GRADING PAYMENTS - Kids MT; Amias paid, give band and 2 stripes in next grading…"
click at [448, 34] on div at bounding box center [464, 202] width 760 height 404
click at [798, 387] on button "Save" at bounding box center [816, 391] width 36 height 14
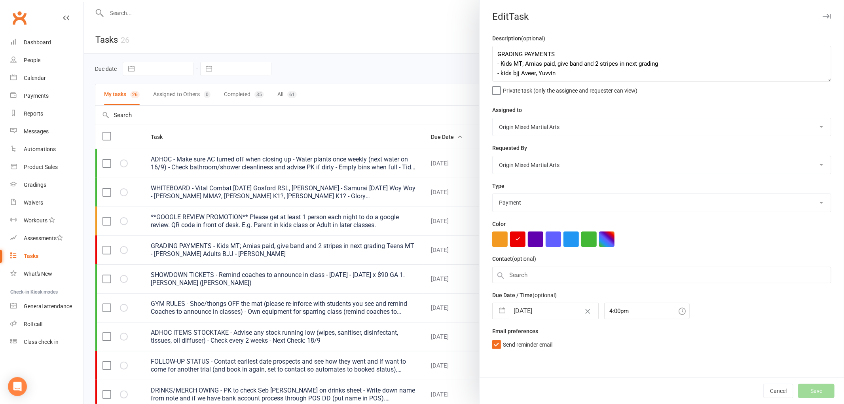
select select "started"
select select "waiting"
select select "started"
select select "waiting"
select select "started"
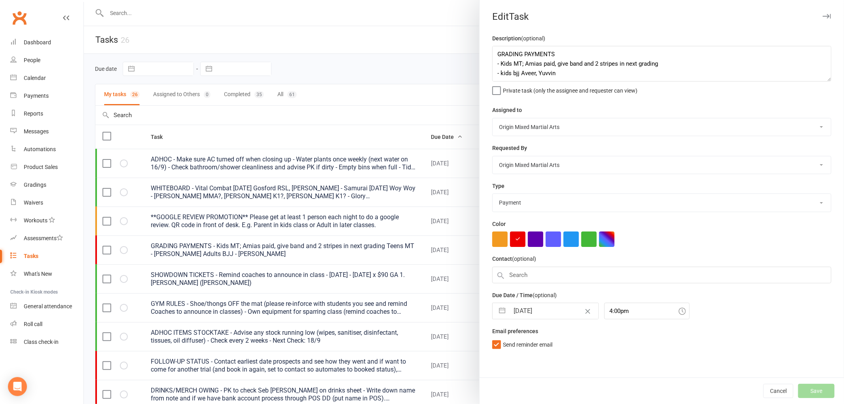
select select "waiting"
select select "started"
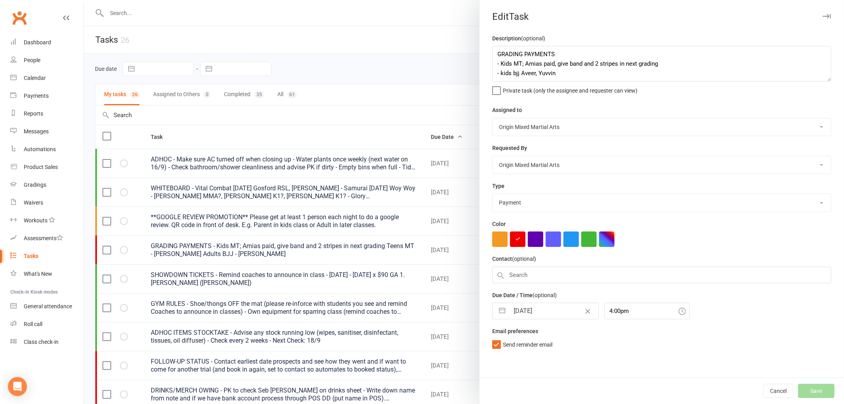
select select "started"
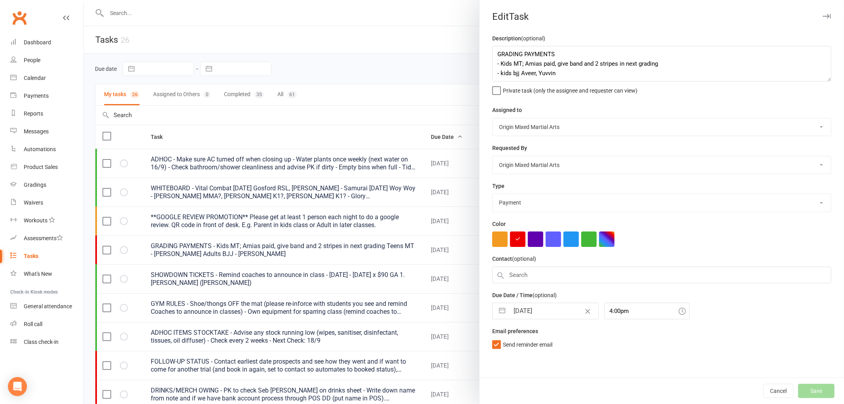
select select "waiting"
select select "started"
select select "waiting"
select select "started"
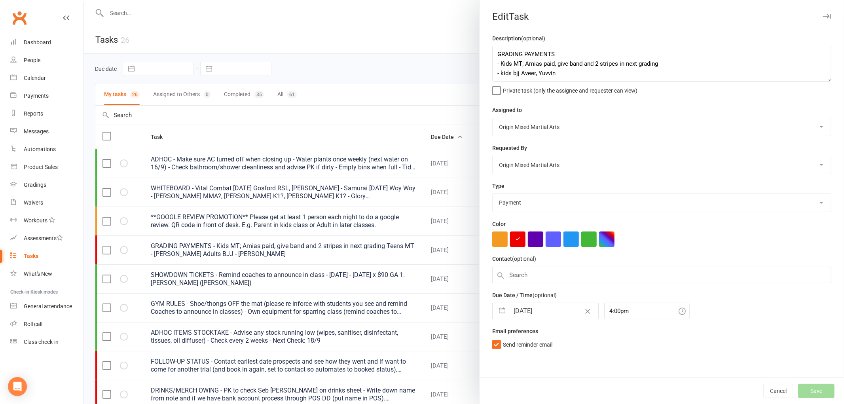
select select "started"
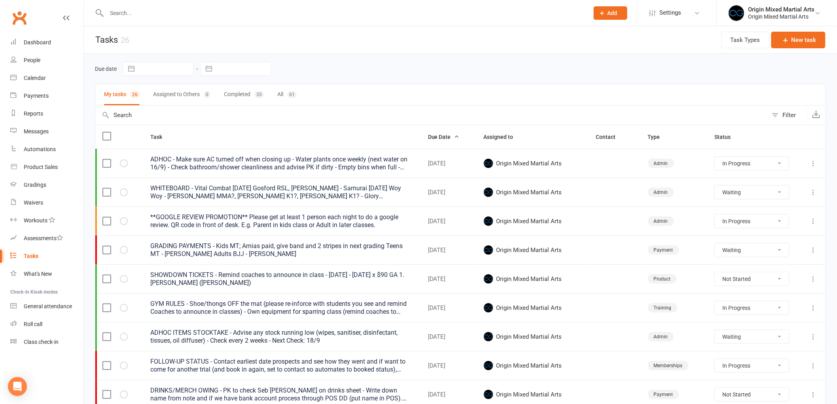
select select "started"
select select "waiting"
select select "started"
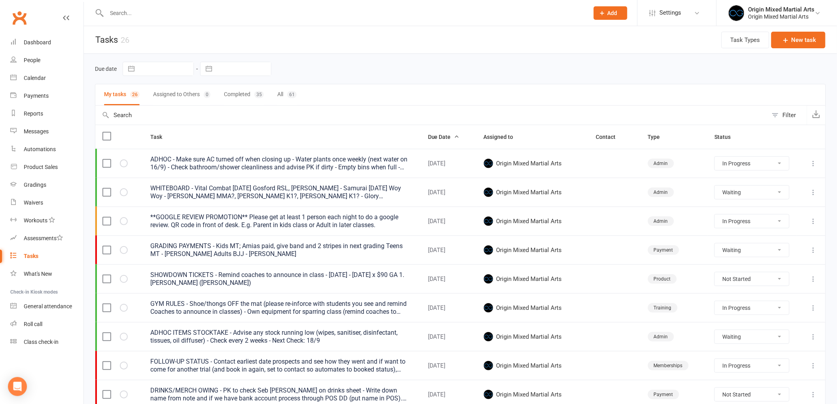
select select "waiting"
select select "started"
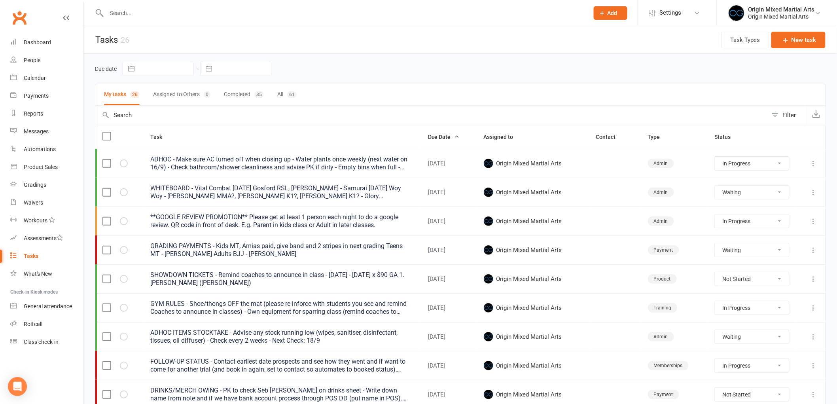
select select "started"
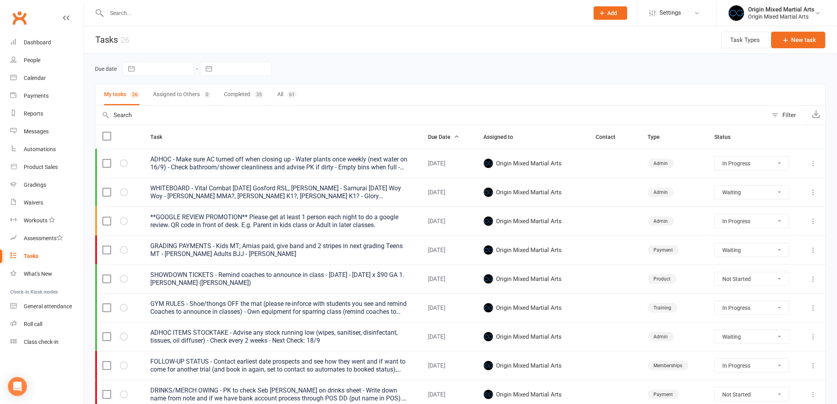
select select "started"
select select "waiting"
select select "started"
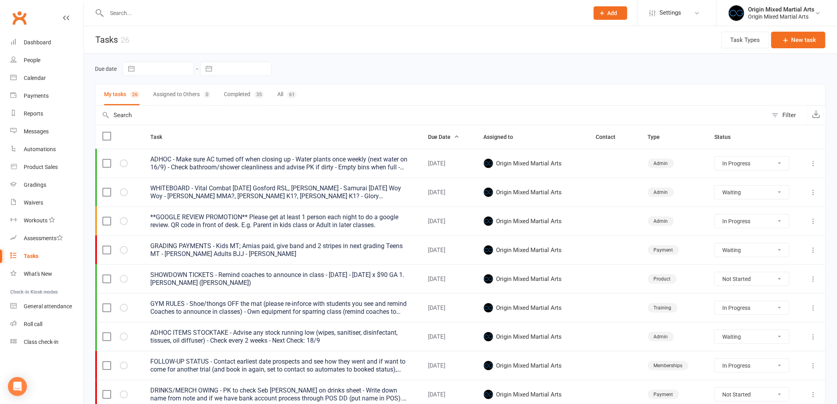
select select "started"
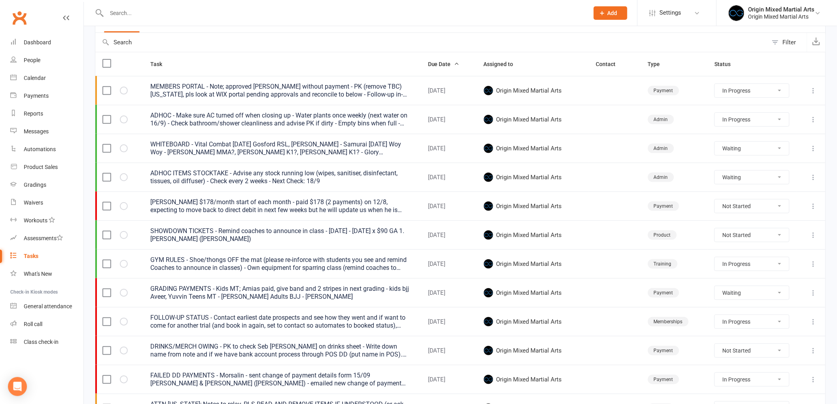
scroll to position [88, 0]
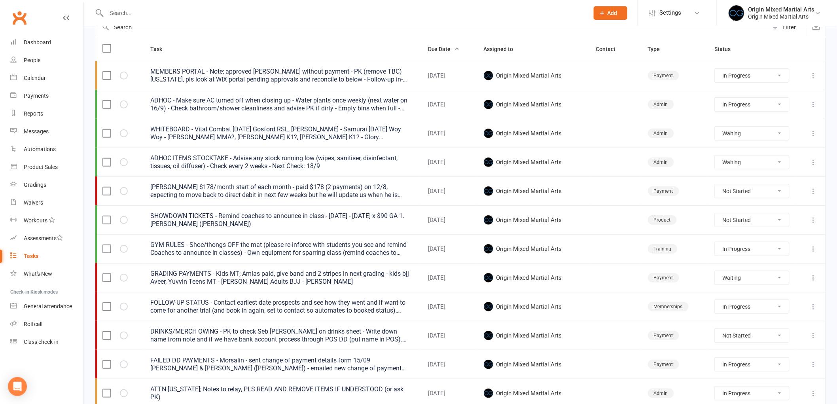
click at [210, 281] on div "GRADING PAYMENTS - Kids MT; Amias paid, give band and 2 stripes in next grading…" at bounding box center [281, 278] width 263 height 16
